Goal: Information Seeking & Learning: Learn about a topic

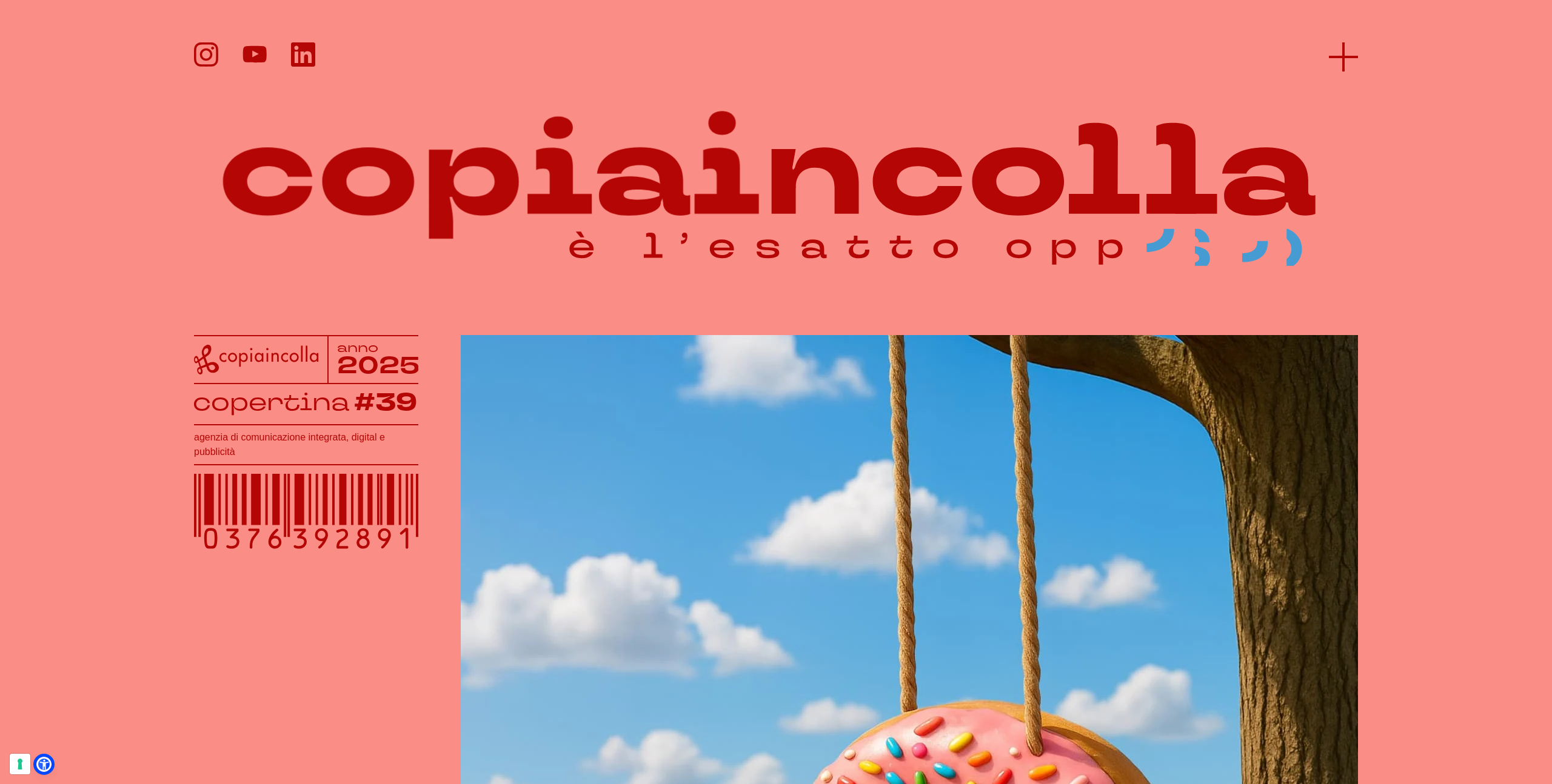
click at [1340, 63] on icon at bounding box center [1343, 57] width 29 height 29
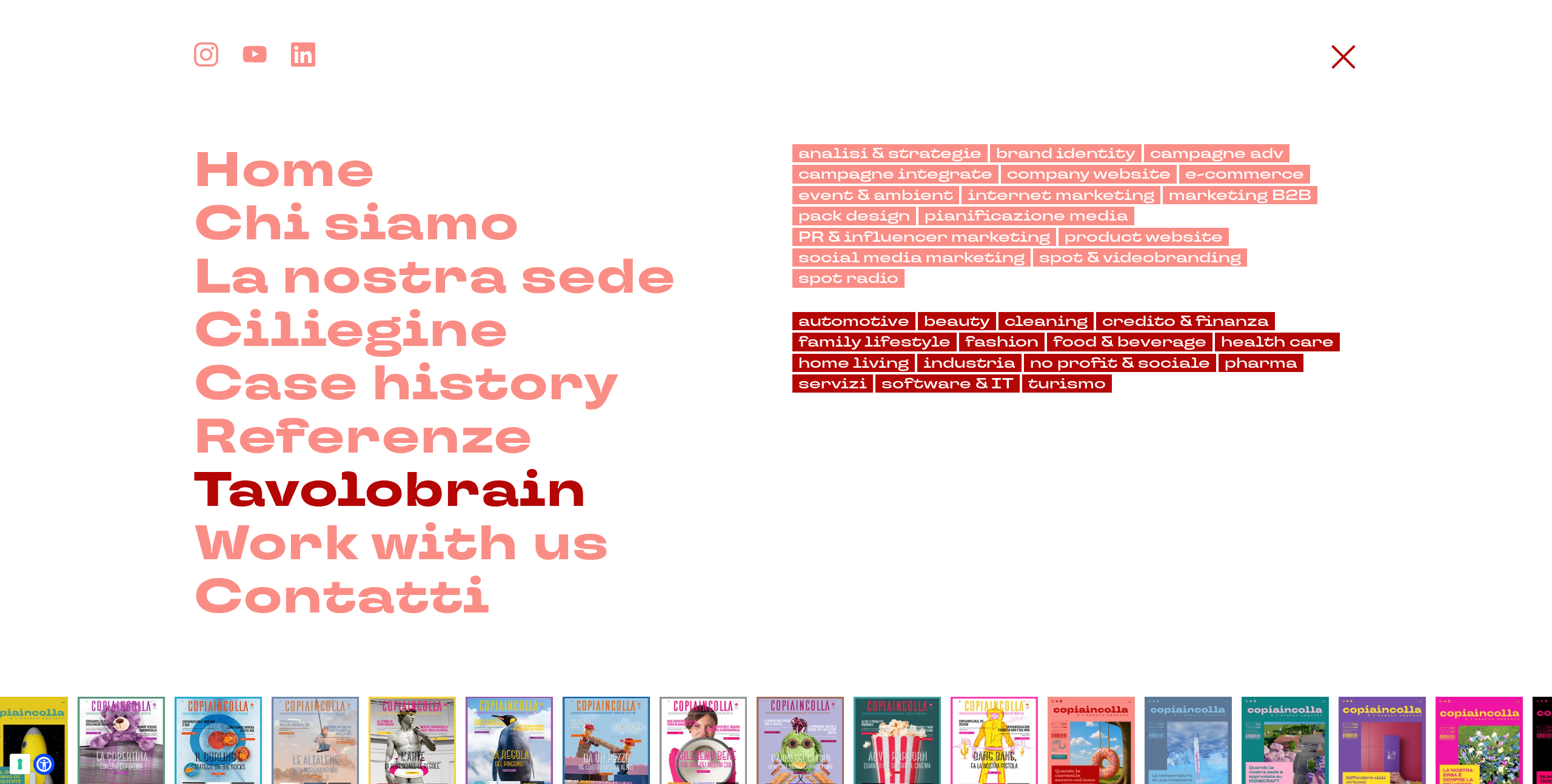
scroll to position [4, 0]
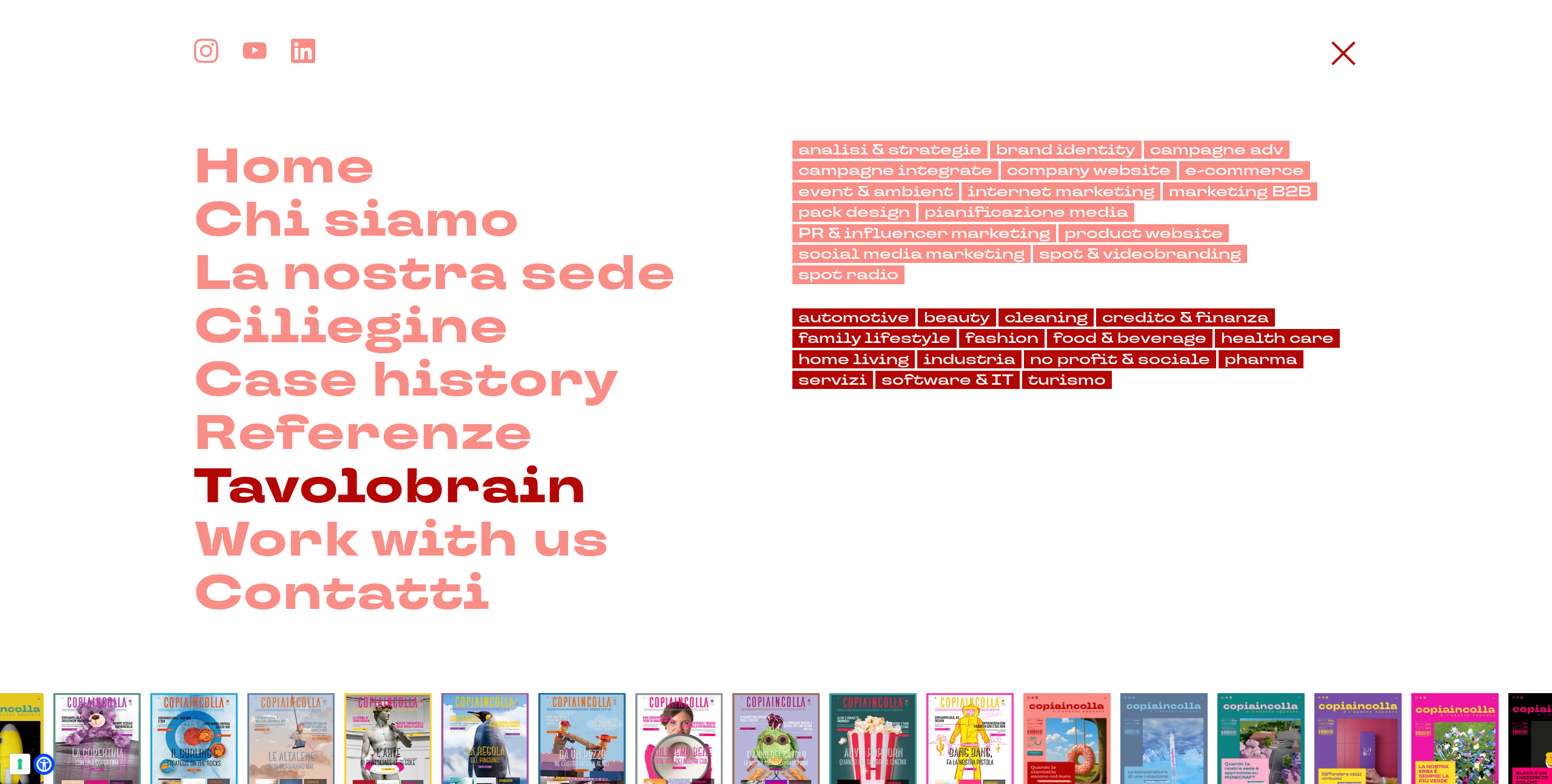
click at [263, 487] on link "Tavolobrain" at bounding box center [390, 487] width 393 height 54
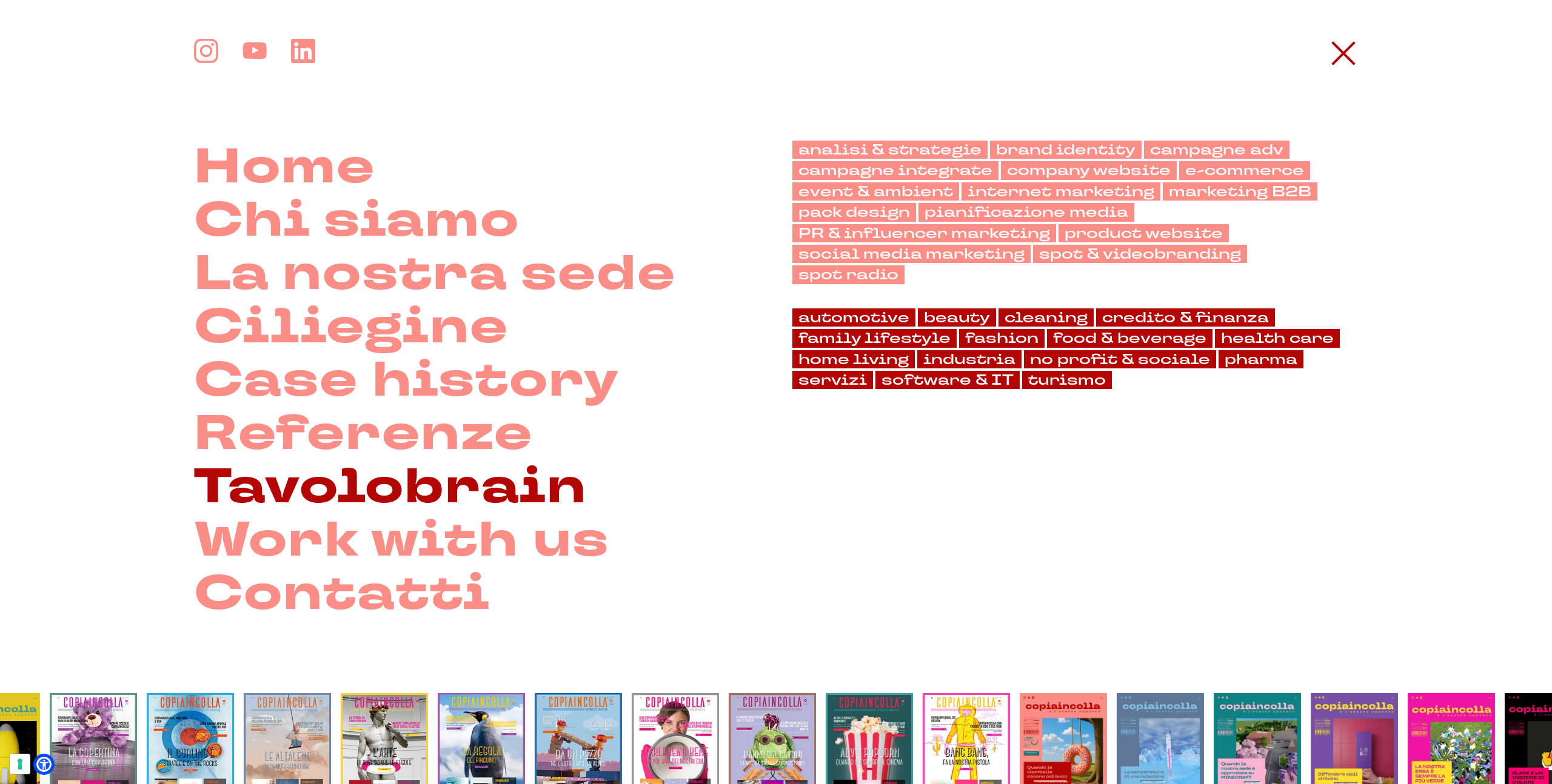
scroll to position [6, 0]
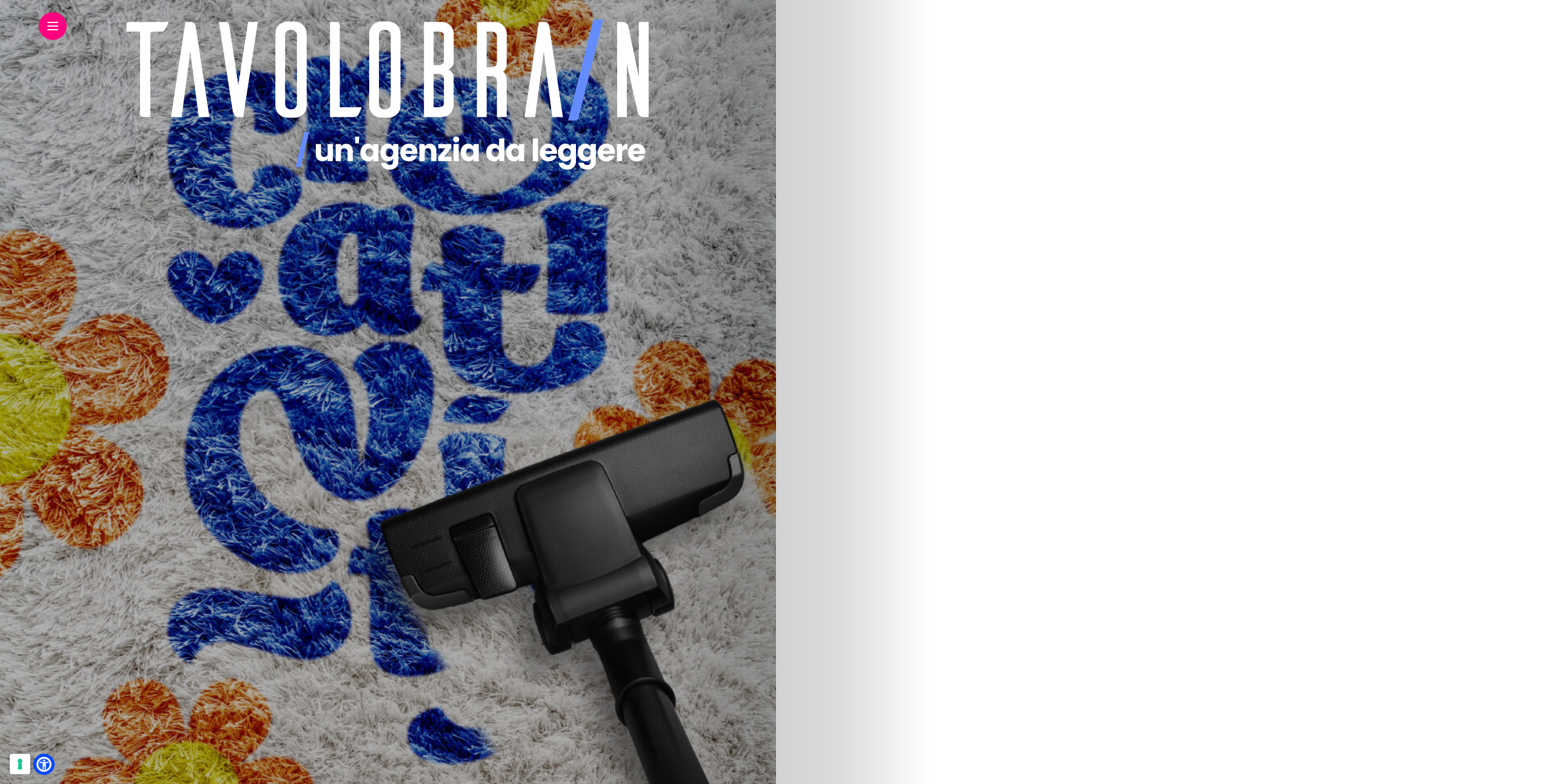
scroll to position [430, 0]
click at [216, 488] on link "E-health: Il futuro della relazione farmacia-paziente" at bounding box center [127, 493] width 177 height 44
click at [737, 276] on img at bounding box center [388, 222] width 699 height 241
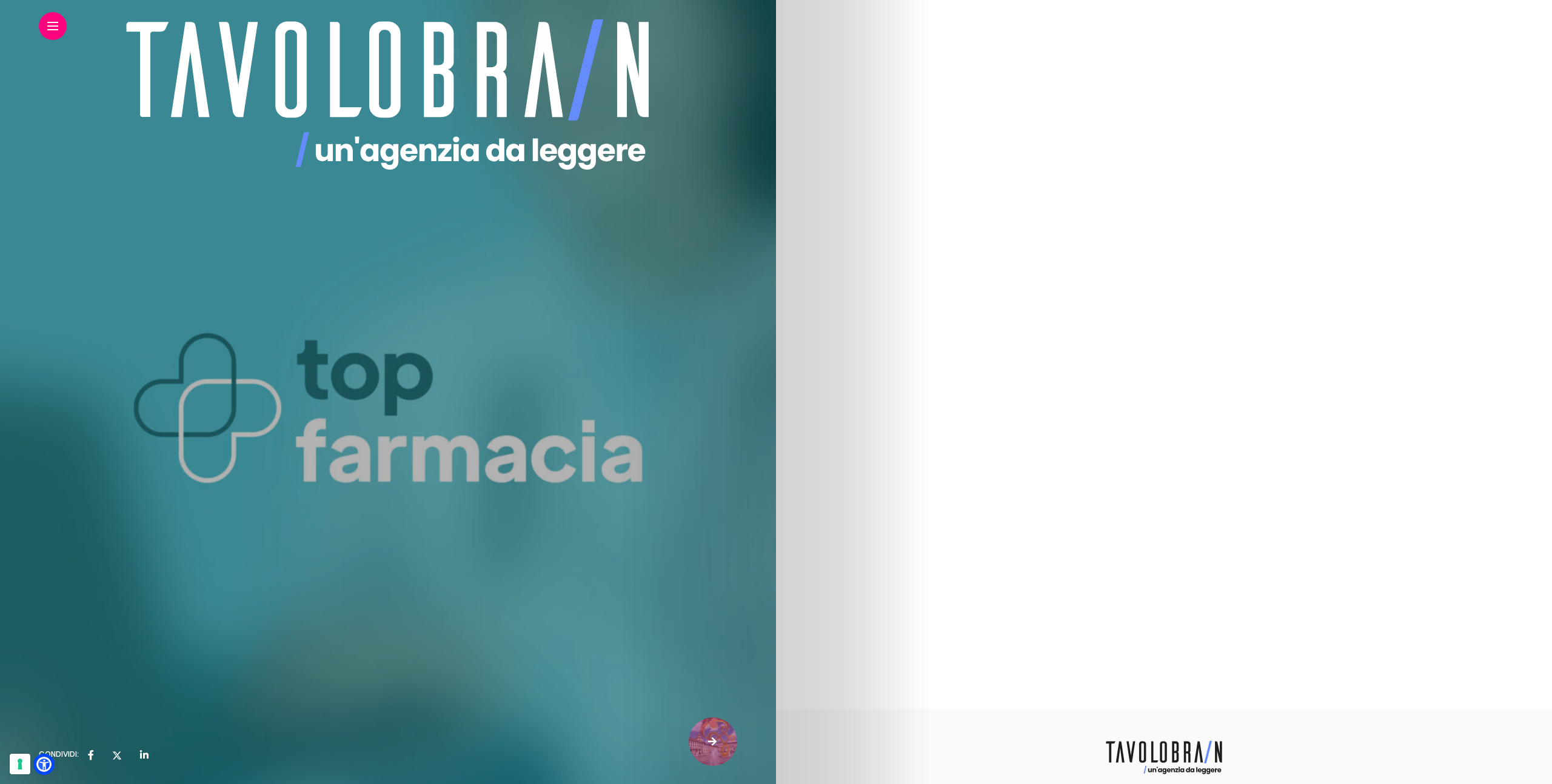
scroll to position [3467, 0]
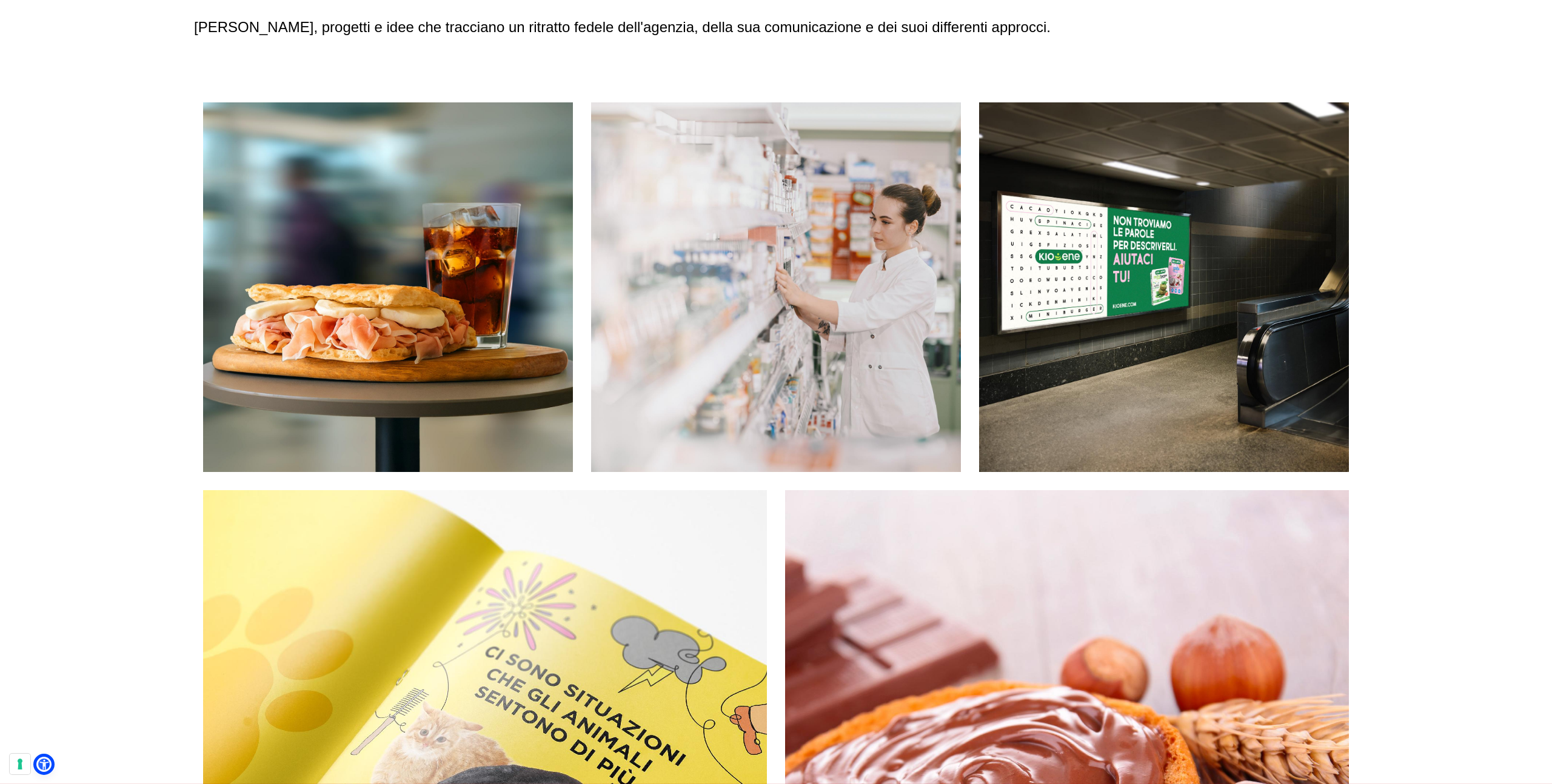
scroll to position [198, 0]
